Goal: Information Seeking & Learning: Learn about a topic

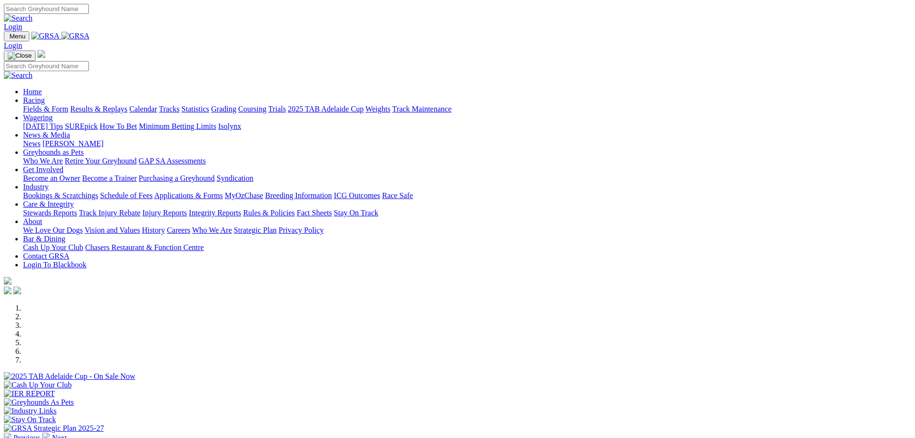
scroll to position [240, 0]
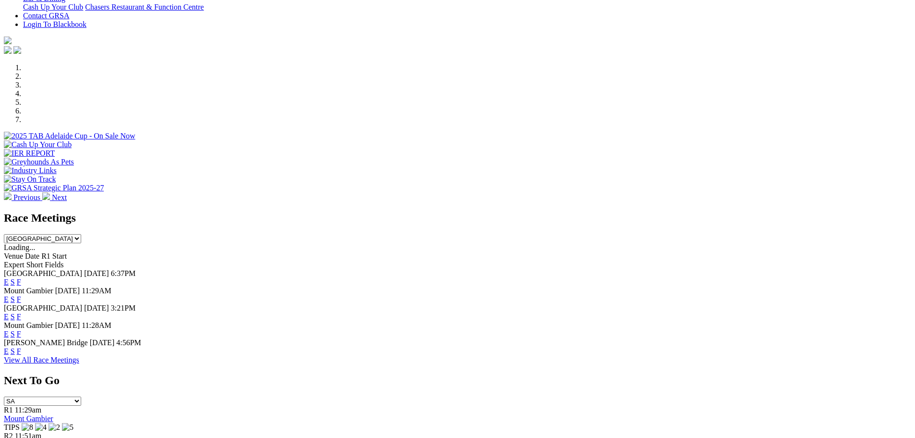
click at [21, 312] on link "F" at bounding box center [19, 316] width 4 height 8
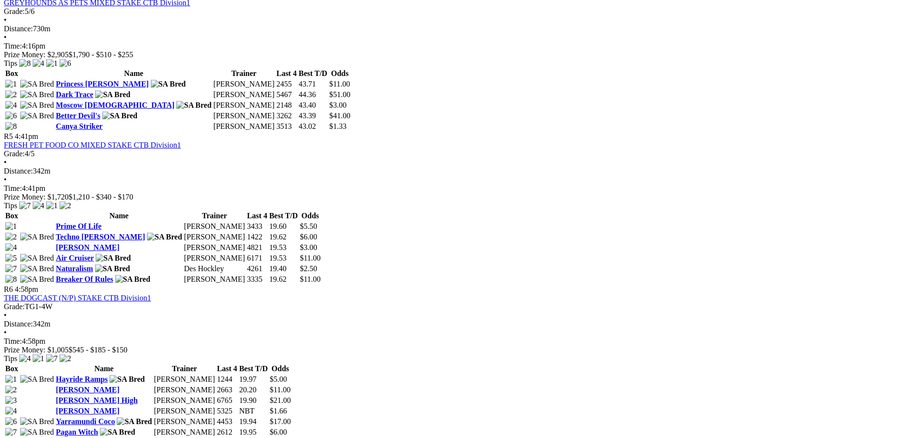
scroll to position [1009, 0]
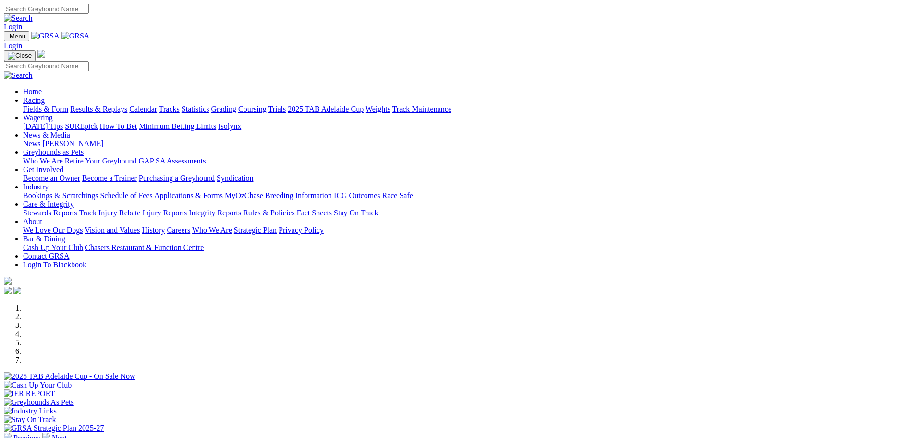
scroll to position [240, 0]
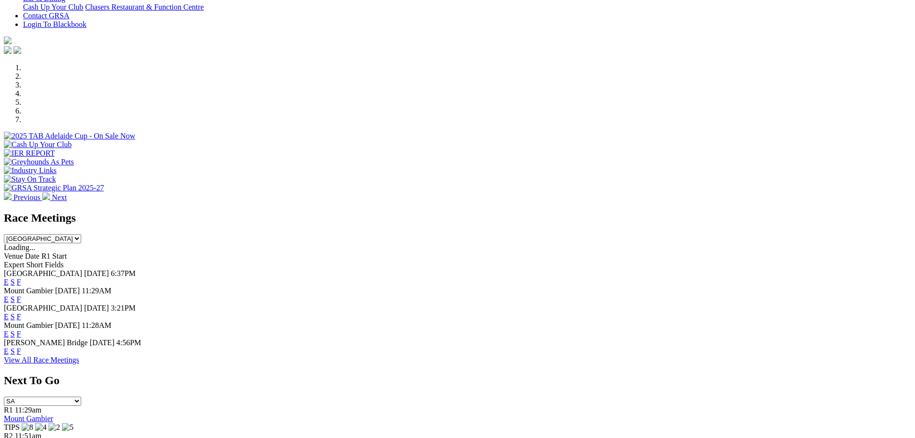
click at [21, 347] on link "F" at bounding box center [19, 351] width 4 height 8
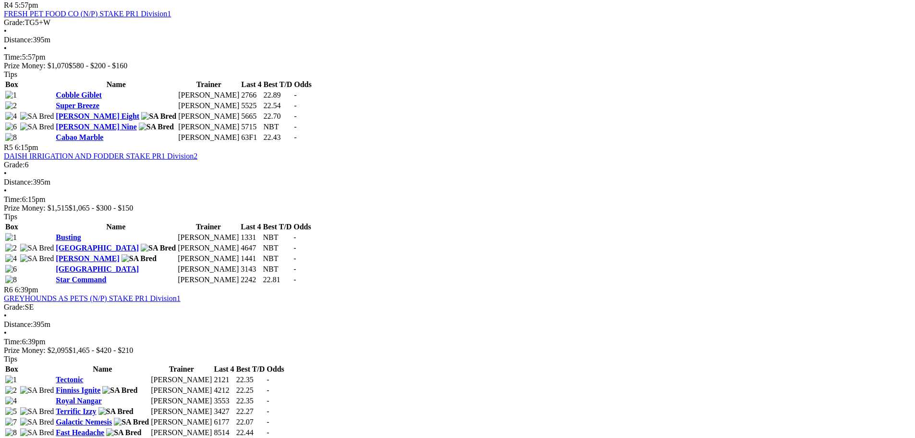
scroll to position [961, 0]
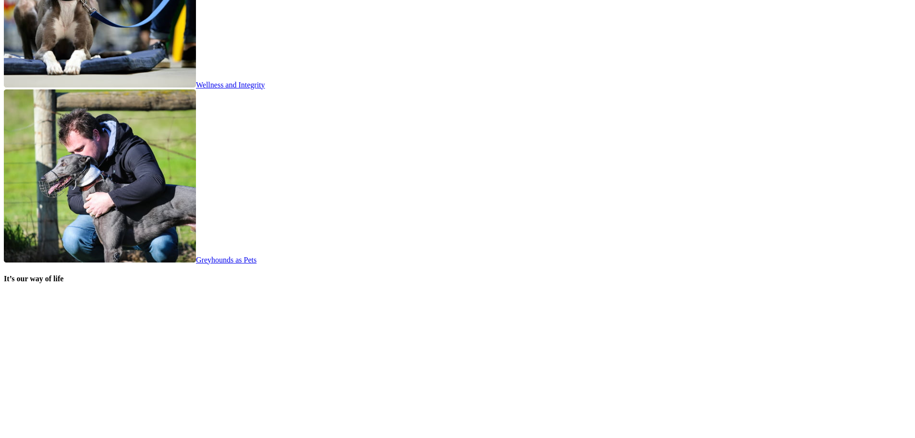
scroll to position [1778, 0]
